Goal: Information Seeking & Learning: Understand process/instructions

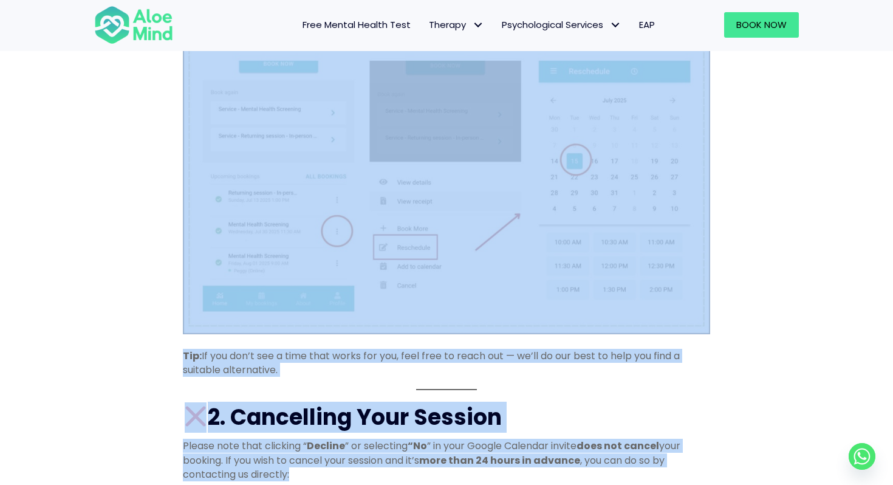
scroll to position [746, 0]
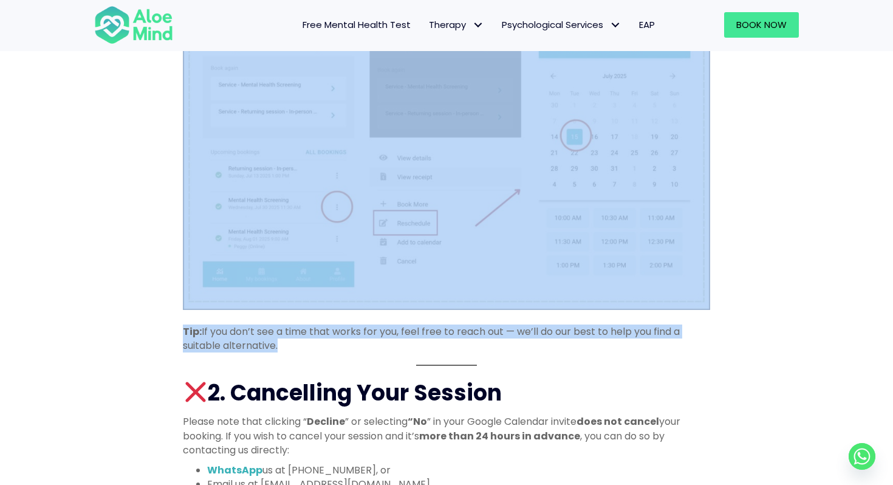
drag, startPoint x: 223, startPoint y: 92, endPoint x: 540, endPoint y: 360, distance: 415.5
click at [540, 360] on div "Important: Our Rescheduling & Cancellation Policy Please note that all cancella…" at bounding box center [446, 270] width 893 height 1347
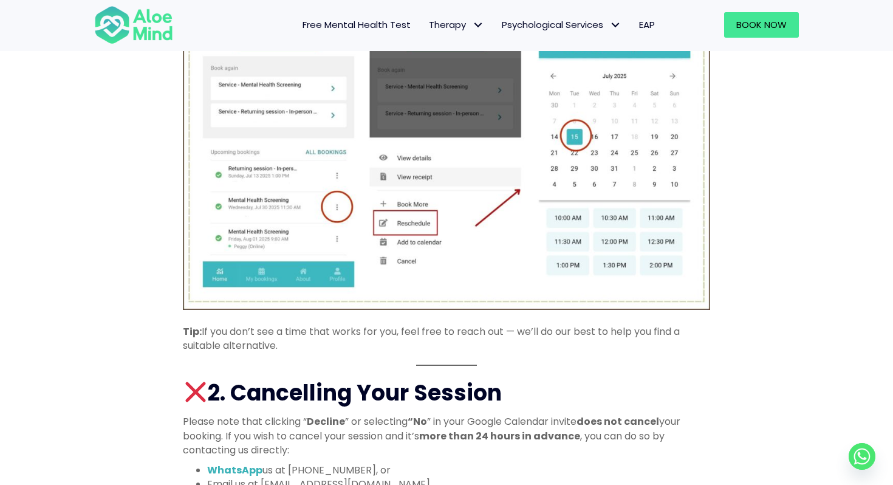
click at [540, 360] on div "Important: Our Rescheduling & Cancellation Policy Please note that all cancella…" at bounding box center [446, 212] width 527 height 1135
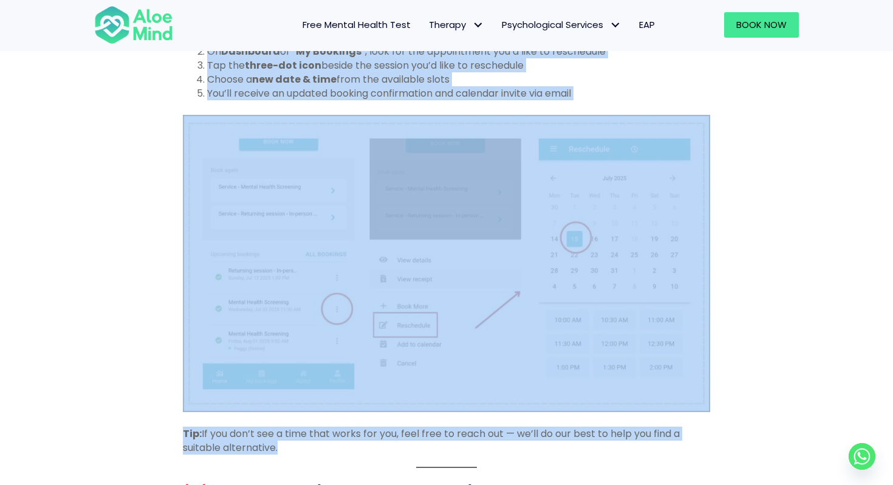
scroll to position [0, 0]
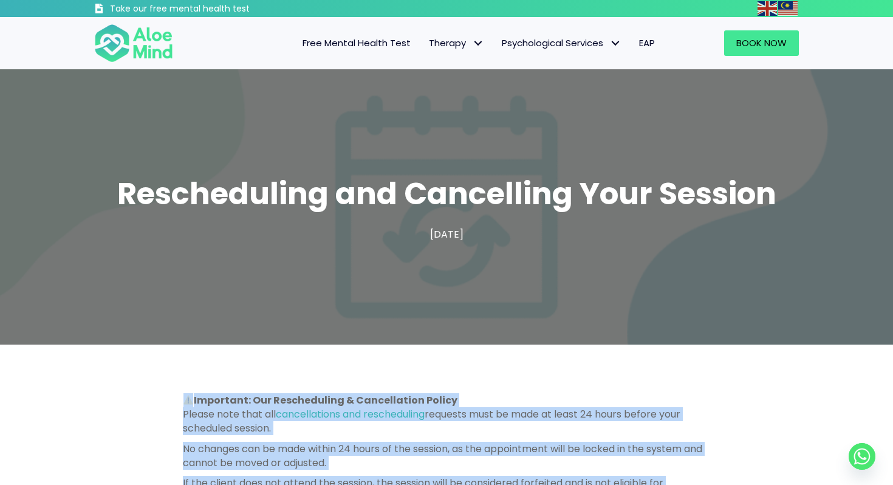
drag, startPoint x: 540, startPoint y: 360, endPoint x: 479, endPoint y: 365, distance: 61.5
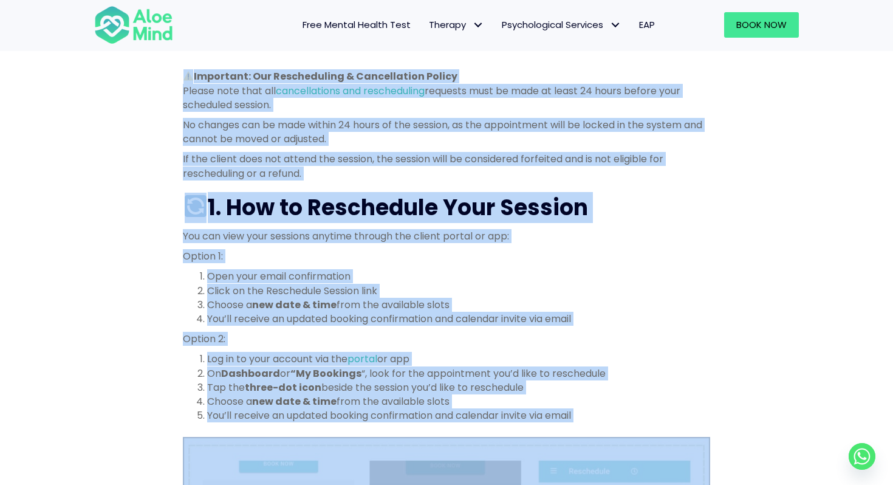
scroll to position [369, 0]
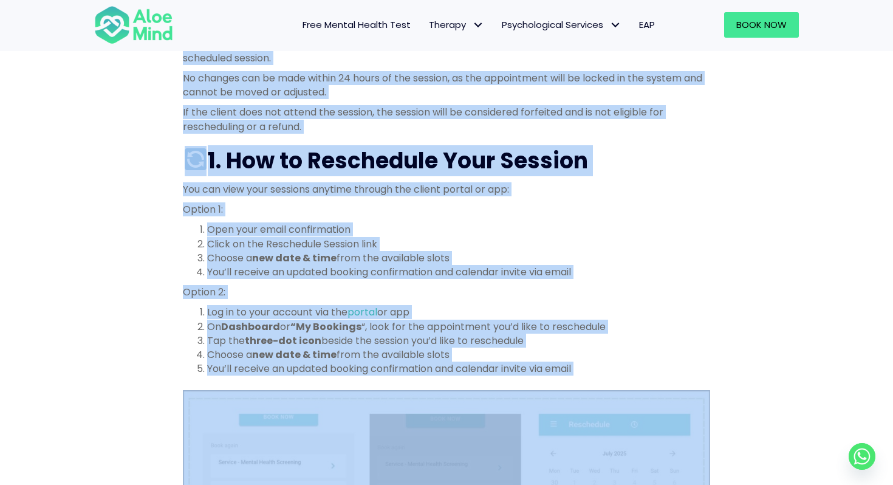
drag, startPoint x: 479, startPoint y: 365, endPoint x: 626, endPoint y: 375, distance: 148.0
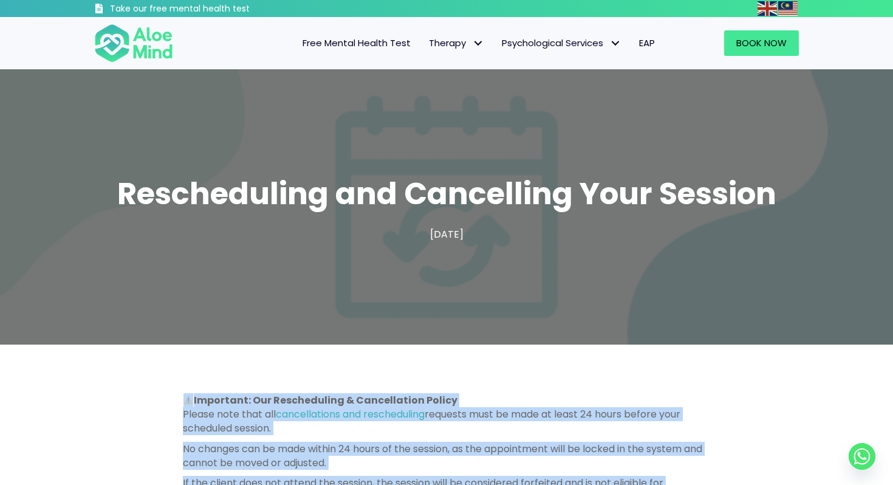
drag, startPoint x: 626, startPoint y: 375, endPoint x: 501, endPoint y: 352, distance: 127.2
